Goal: Check status: Check status

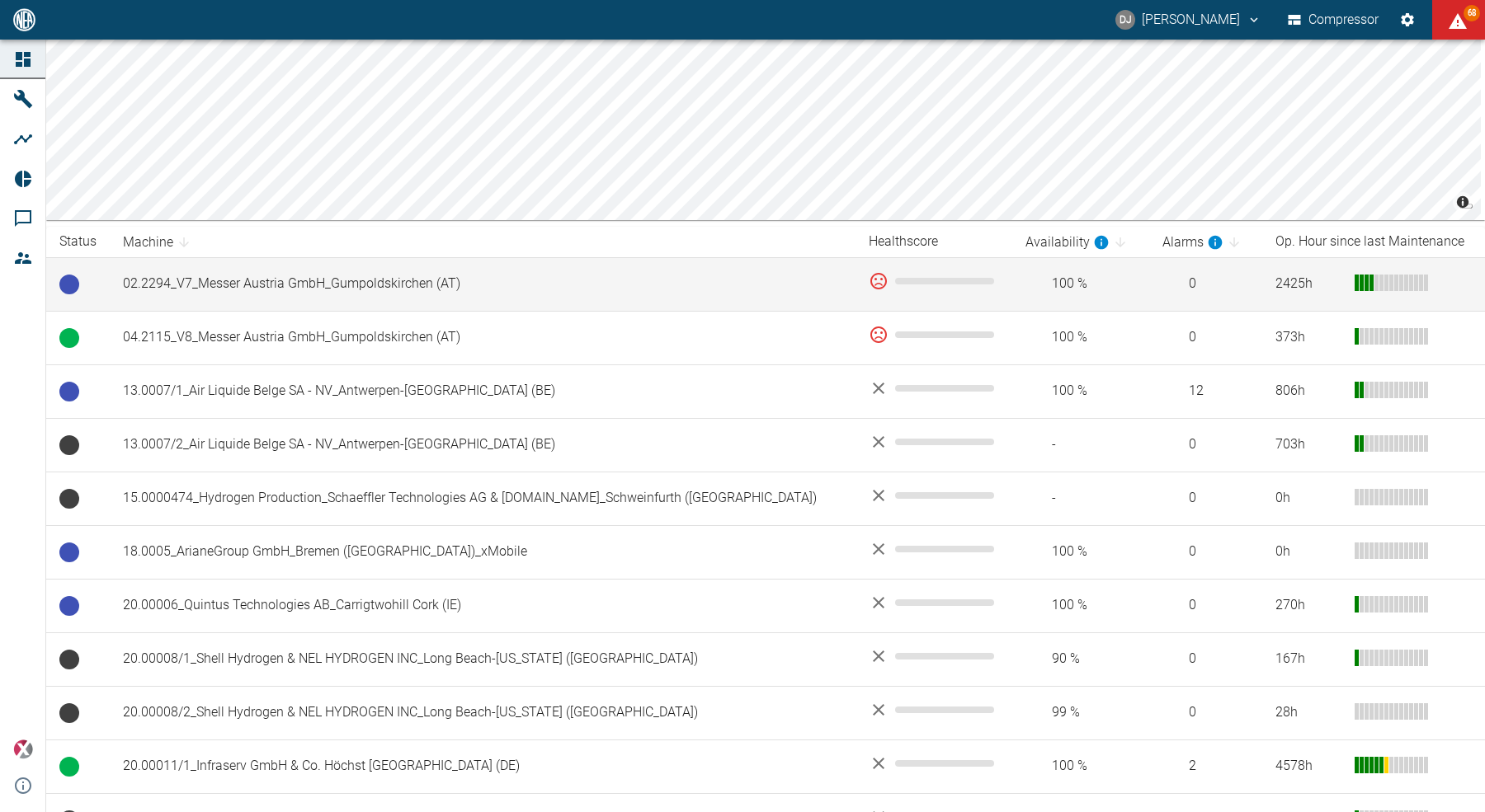
scroll to position [202, 0]
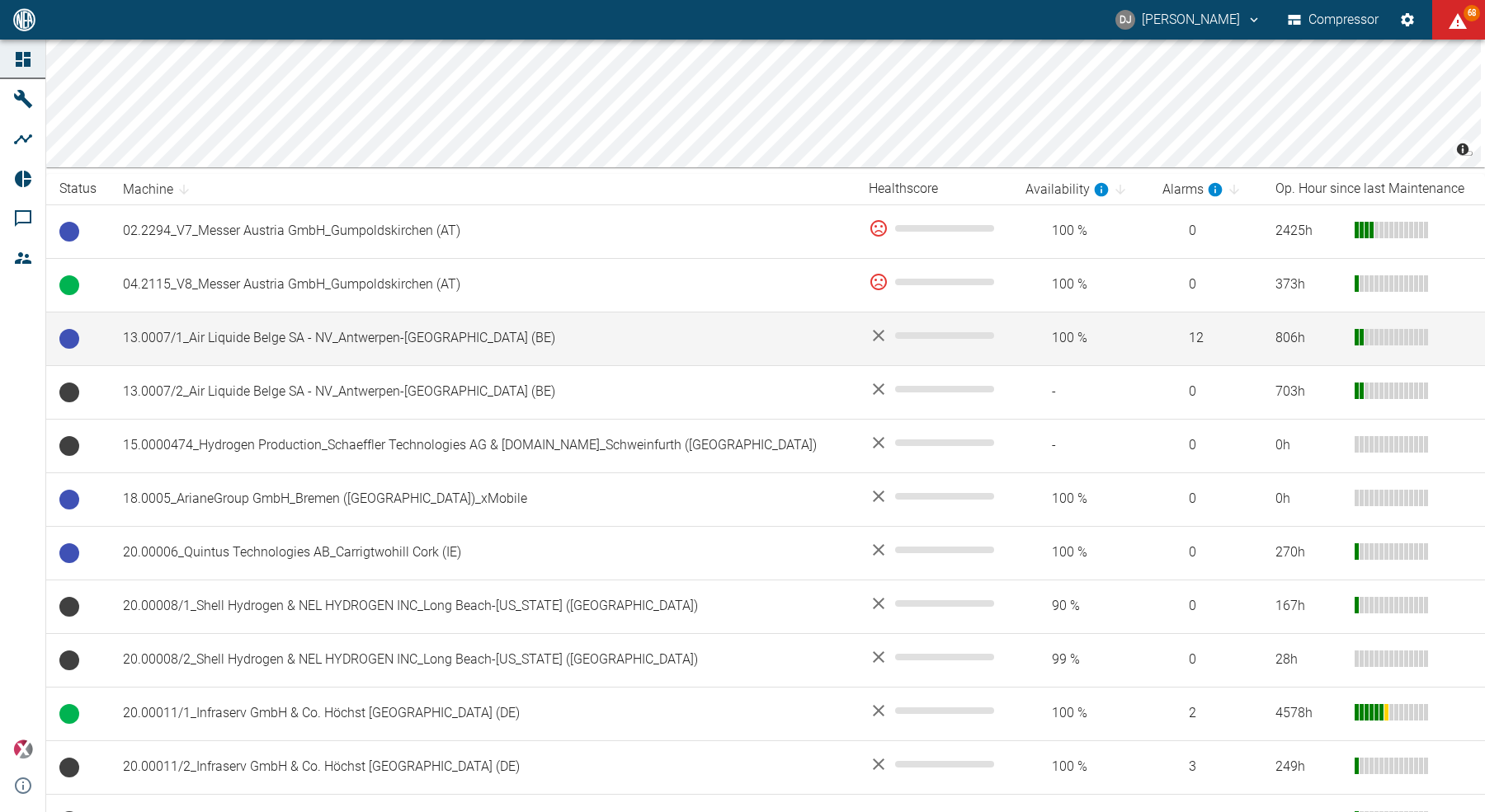
click at [316, 334] on td "13.0007/1_Air Liquide Belge SA - NV_Antwerpen-[GEOGRAPHIC_DATA] (BE)" at bounding box center [483, 338] width 746 height 54
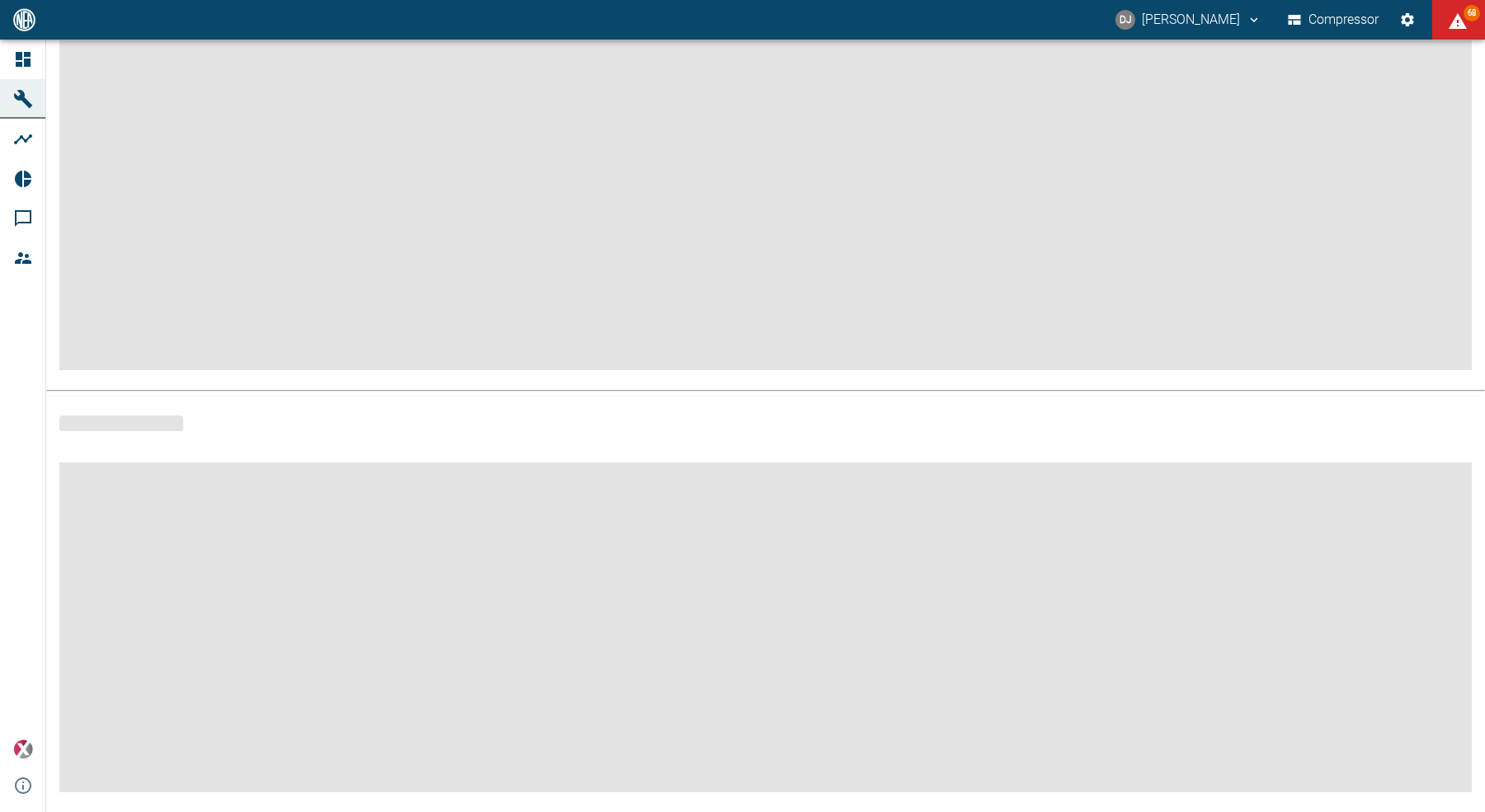
scroll to position [148, 0]
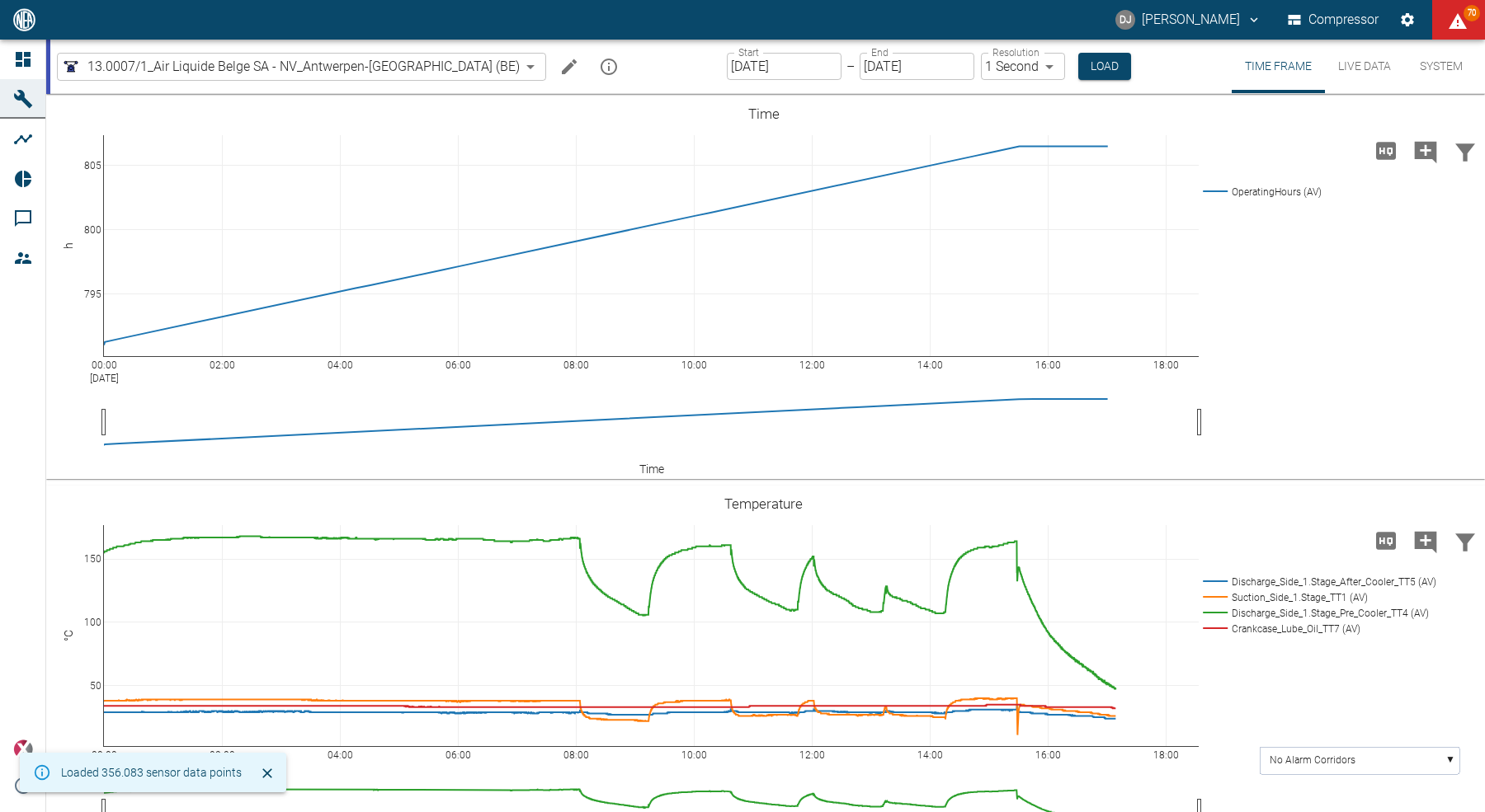
click at [599, 68] on icon "mission info" at bounding box center [608, 67] width 19 height 19
drag, startPoint x: 514, startPoint y: 584, endPoint x: 774, endPoint y: 591, distance: 260.1
drag, startPoint x: 717, startPoint y: 609, endPoint x: 514, endPoint y: 551, distance: 211.1
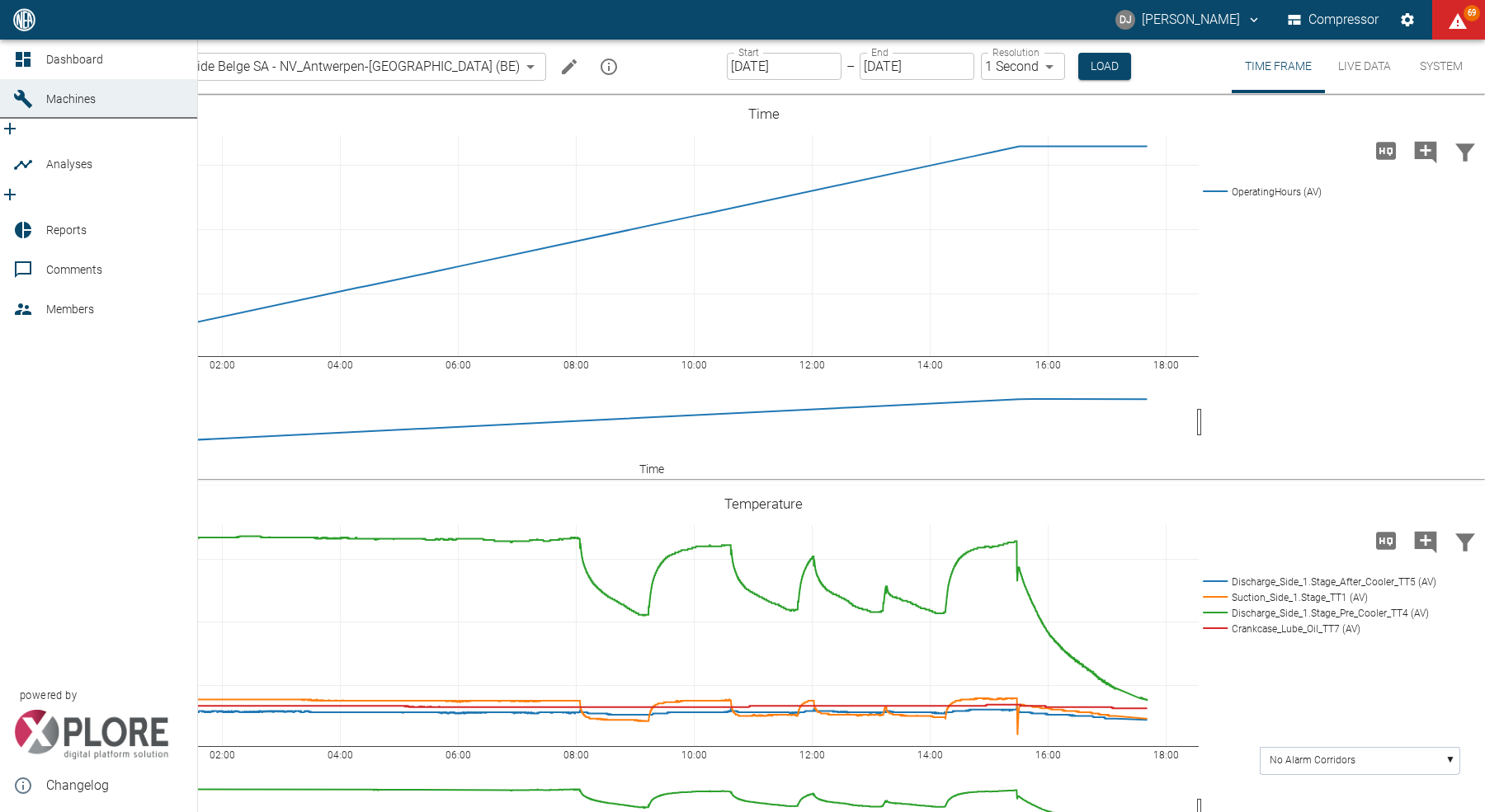
click at [16, 66] on icon at bounding box center [23, 59] width 15 height 15
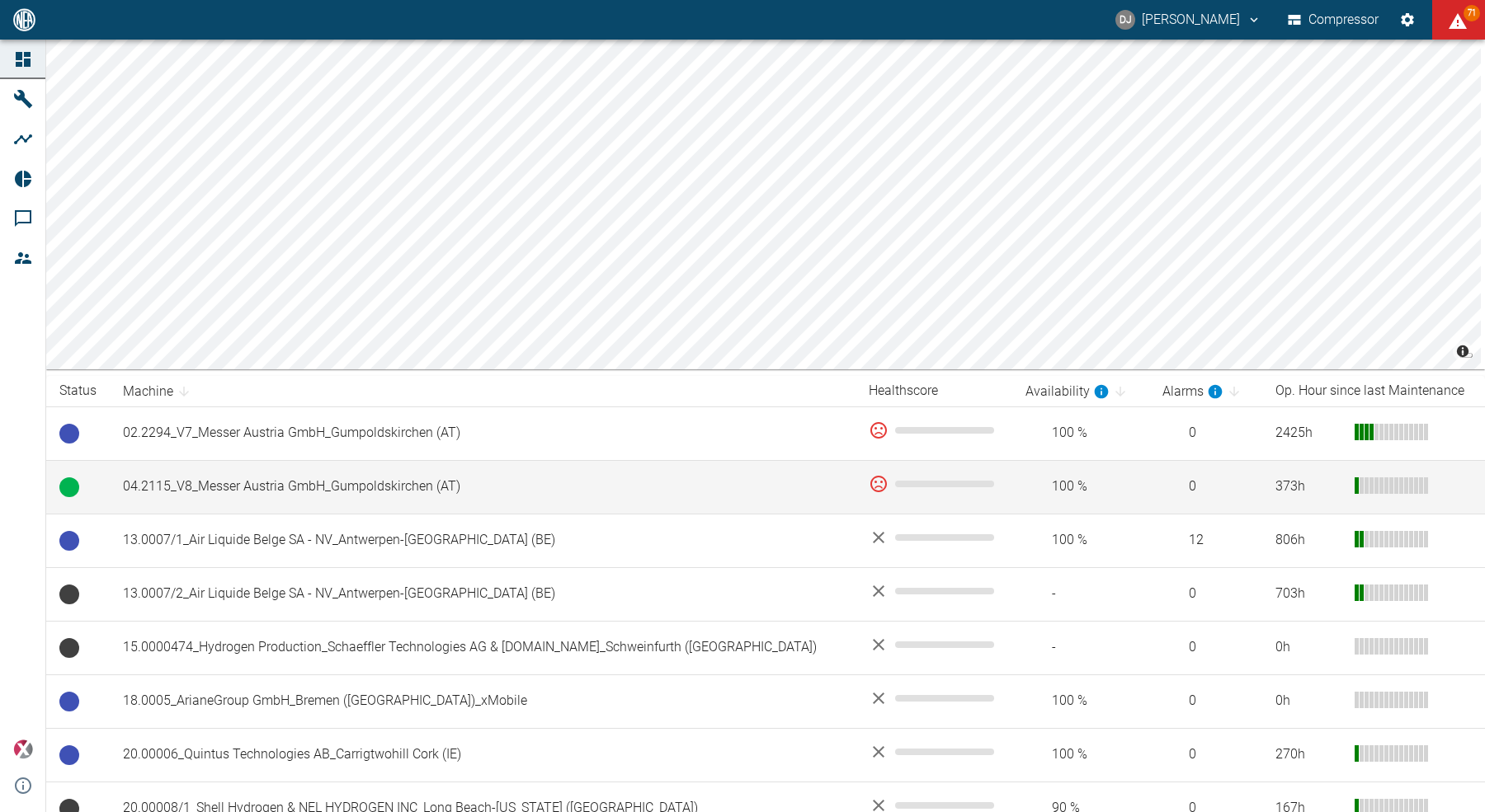
click at [307, 478] on td "04.2115_V8_Messer Austria GmbH_Gumpoldskirchen (AT)" at bounding box center [483, 487] width 746 height 54
